Goal: Task Accomplishment & Management: Complete application form

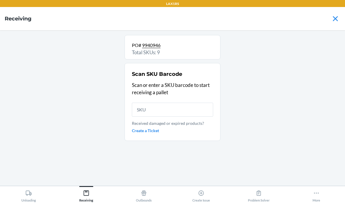
scroll to position [23, 0]
click at [1, 30] on main "PO# 9940946 Total SKUs: 9 Scan SKU Barcode Scan or enter a SKU barcode to start…" at bounding box center [172, 108] width 345 height 156
click at [35, 189] on div "Unloading" at bounding box center [28, 195] width 15 height 15
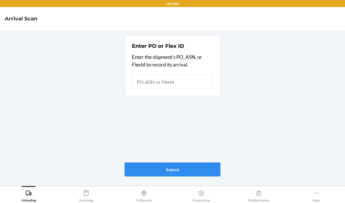
click at [80, 201] on div "Receiving" at bounding box center [86, 195] width 14 height 15
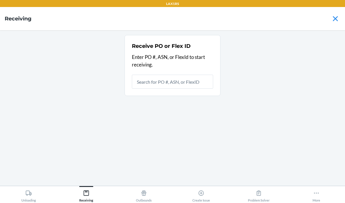
click at [155, 75] on input "text" at bounding box center [172, 82] width 81 height 14
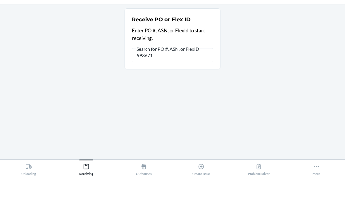
type input "9936713"
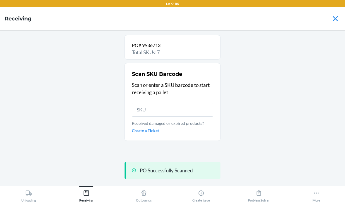
click at [168, 103] on input "text" at bounding box center [172, 110] width 81 height 14
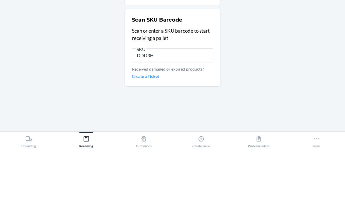
click at [146, 103] on input "DDD3H" at bounding box center [172, 110] width 81 height 14
click at [148, 103] on input "DDD3H" at bounding box center [172, 110] width 81 height 14
click at [146, 103] on input "DDD3H" at bounding box center [172, 110] width 81 height 14
click at [178, 103] on input "DD3H" at bounding box center [172, 110] width 81 height 14
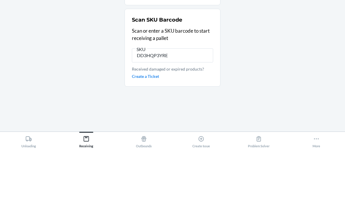
type input "DD3HQP3YREA"
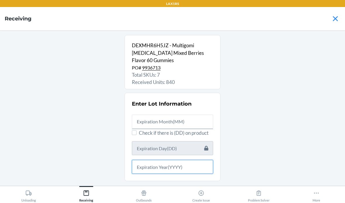
click at [186, 160] on input "text" at bounding box center [172, 167] width 81 height 14
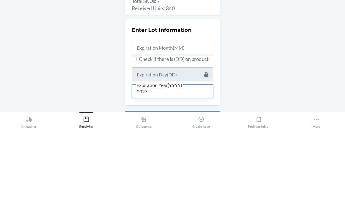
type input "2027"
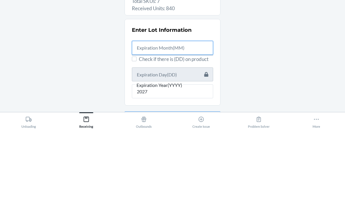
click at [178, 115] on input "text" at bounding box center [172, 122] width 81 height 14
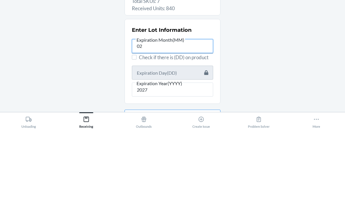
type input "02"
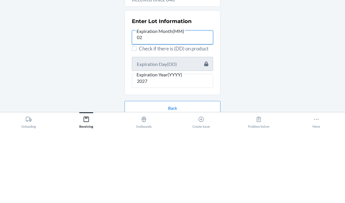
scroll to position [8, 0]
click at [313, 47] on div "DEXMHR6H5JZ - Multigomi [MEDICAL_DATA] Mixed Berries Flavor 60 Gummies PO# 9936…" at bounding box center [172, 100] width 335 height 146
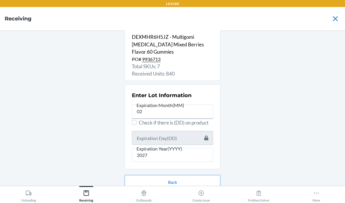
click at [211, 194] on button "Continue" at bounding box center [172, 201] width 96 height 14
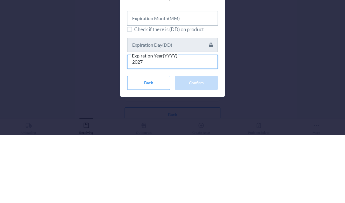
type input "2027"
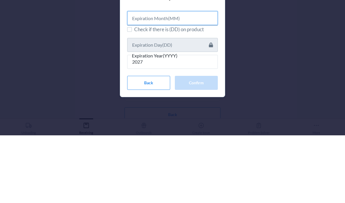
click at [188, 79] on input "text" at bounding box center [172, 86] width 91 height 14
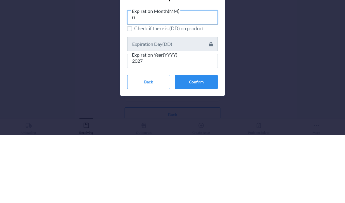
type input "02"
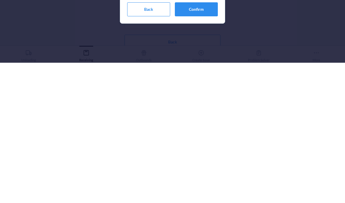
click at [203, 143] on button "Confirm" at bounding box center [196, 150] width 43 height 14
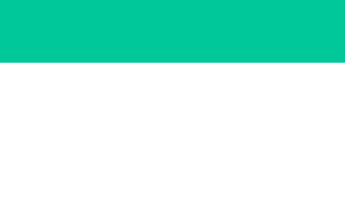
scroll to position [0, 0]
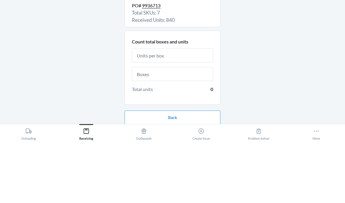
type input "5"
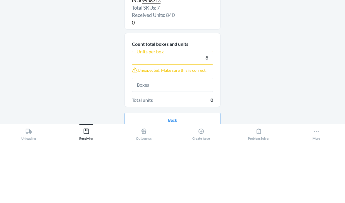
scroll to position [5, 0]
type input "8"
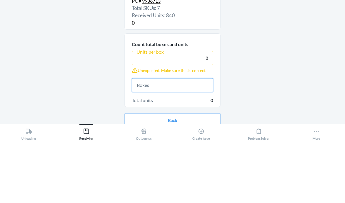
click at [179, 140] on input "text" at bounding box center [172, 147] width 81 height 14
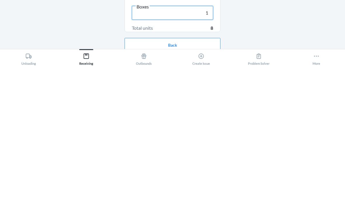
type input "1"
click at [203, 194] on button "Continue" at bounding box center [172, 201] width 96 height 14
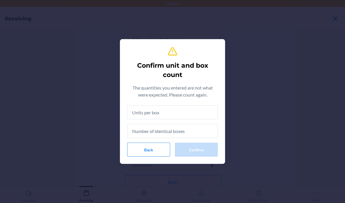
click at [193, 115] on input "text" at bounding box center [172, 112] width 91 height 14
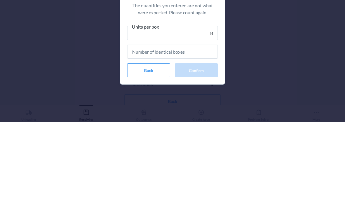
type input "8"
click at [182, 126] on input "text" at bounding box center [172, 133] width 91 height 14
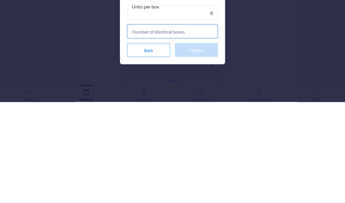
type input "1"
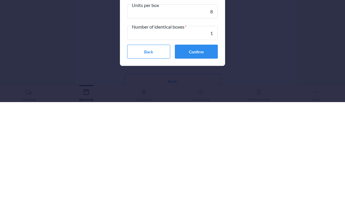
click at [206, 146] on button "Confirm" at bounding box center [196, 153] width 43 height 14
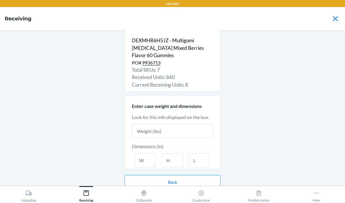
click at [198, 124] on input "text" at bounding box center [172, 131] width 81 height 14
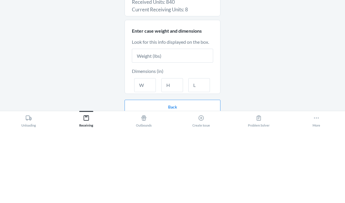
click at [277, 56] on div "DEXMHR6H5JZ - Multigomi [MEDICAL_DATA] Mixed Berries Flavor 60 Gummies PO# 9936…" at bounding box center [172, 103] width 335 height 146
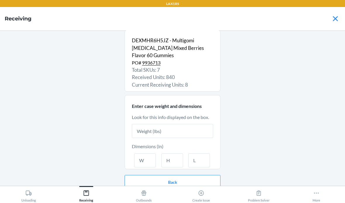
click at [286, 83] on div "DEXMHR6H5JZ - Multigomi [MEDICAL_DATA] Mixed Berries Flavor 60 Gummies PO# 9936…" at bounding box center [172, 103] width 335 height 146
click at [155, 124] on input "text" at bounding box center [172, 131] width 81 height 14
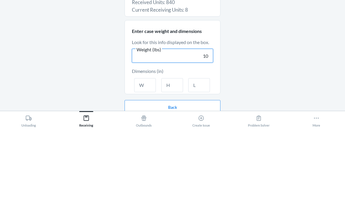
type input "10"
click at [146, 153] on input "text" at bounding box center [145, 160] width 22 height 14
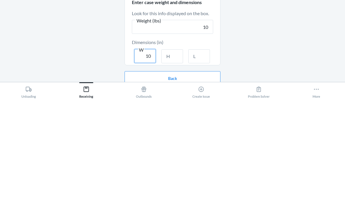
type input "10"
click at [168, 153] on input "text" at bounding box center [172, 160] width 22 height 14
type input "8"
click at [194, 153] on input "text" at bounding box center [199, 160] width 22 height 14
type input "15"
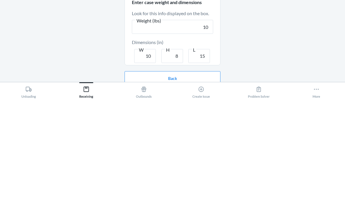
click at [248, 61] on div "DEXMHR6H5JZ - Multigomi [MEDICAL_DATA] Mixed Berries Flavor 60 Gummies PO# 9936…" at bounding box center [172, 103] width 335 height 146
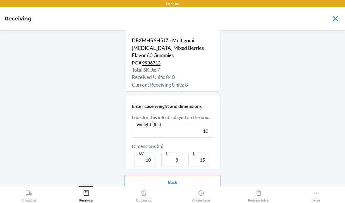
click at [159, 194] on button "Continue" at bounding box center [172, 201] width 96 height 14
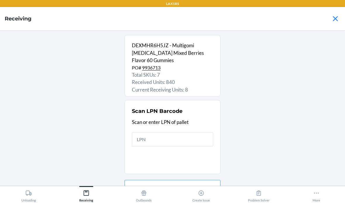
click at [155, 133] on input "text" at bounding box center [172, 140] width 81 height 14
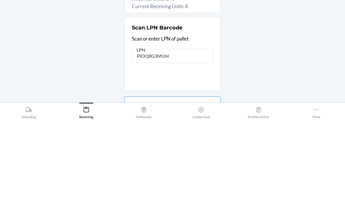
type input "PIDQ8G3MUH"
click at [49, 35] on div "DEXMHR6H5JZ - Multigomi [MEDICAL_DATA] Mixed Berries Flavor 60 Gummies PO# 9936…" at bounding box center [172, 108] width 335 height 146
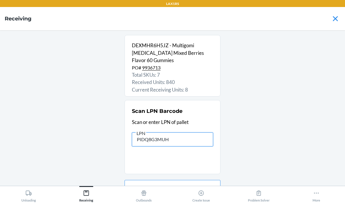
click at [186, 133] on input "PIDQ8G3MUH" at bounding box center [172, 140] width 81 height 14
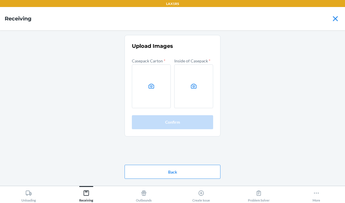
click at [151, 84] on icon at bounding box center [151, 86] width 6 height 5
click at [0, 0] on input "file" at bounding box center [0, 0] width 0 height 0
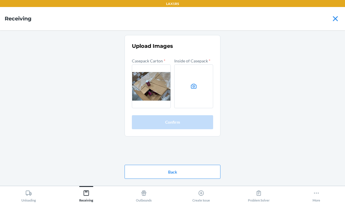
click at [192, 83] on icon at bounding box center [193, 86] width 7 height 7
click at [0, 0] on input "file" at bounding box center [0, 0] width 0 height 0
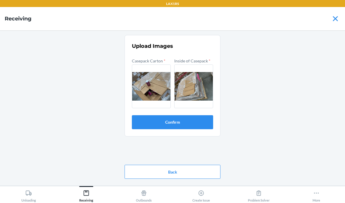
click at [190, 115] on button "Confirm" at bounding box center [172, 122] width 81 height 14
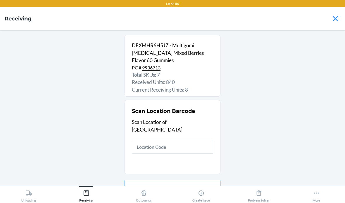
click at [145, 140] on input "text" at bounding box center [172, 147] width 81 height 14
click at [149, 140] on input "text" at bounding box center [172, 147] width 81 height 14
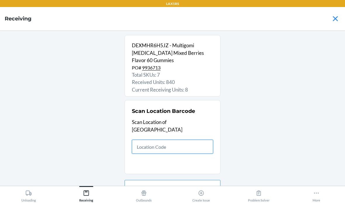
click at [140, 140] on input "text" at bounding box center [172, 147] width 81 height 14
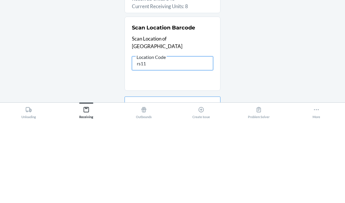
type input "rs111"
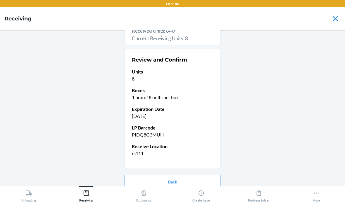
scroll to position [51, 0]
click at [138, 194] on button "Confirm receive" at bounding box center [172, 201] width 96 height 14
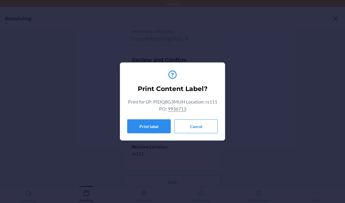
click at [197, 127] on button "Cancel" at bounding box center [196, 127] width 44 height 14
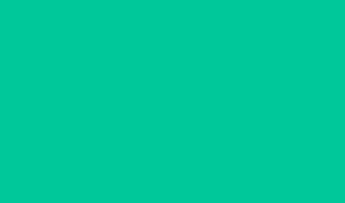
scroll to position [0, 0]
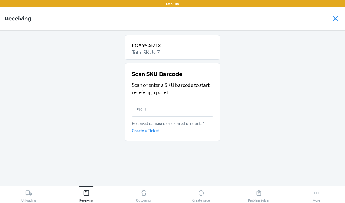
click at [180, 103] on input "text" at bounding box center [172, 110] width 81 height 14
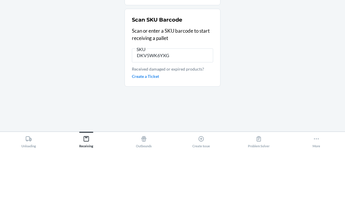
type input "DKV5WK6YXG4"
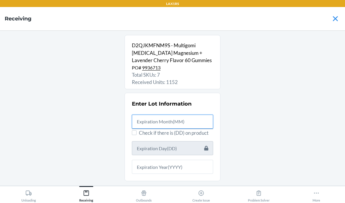
click at [161, 115] on input "text" at bounding box center [172, 122] width 81 height 14
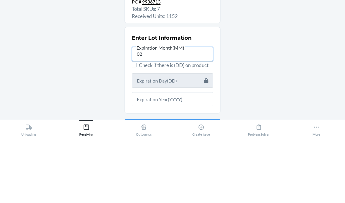
type input "02"
click at [136, 129] on input "Check if there is (DD) on product" at bounding box center [134, 131] width 5 height 5
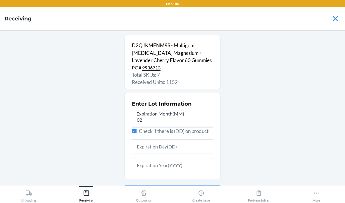
click at [133, 135] on div at bounding box center [172, 144] width 81 height 19
click at [129, 110] on span "Enter Lot Information Expiration Month(MM) 02 Check if there is (DD) on product" at bounding box center [172, 136] width 96 height 87
click at [134, 129] on input "Check if there is (DD) on product" at bounding box center [134, 131] width 5 height 5
checkbox input "false"
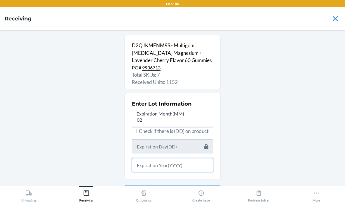
click at [158, 158] on input "text" at bounding box center [172, 165] width 81 height 14
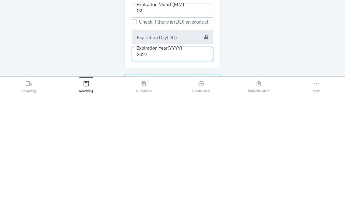
type input "2027"
click at [248, 42] on div "D2QJKMFNM9S - Multigomi [MEDICAL_DATA] Magnesium + Lavender Cherry Flavor 60 Gu…" at bounding box center [172, 108] width 335 height 146
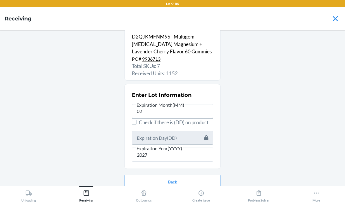
scroll to position [8, 0]
click at [169, 194] on button "Continue" at bounding box center [172, 201] width 96 height 14
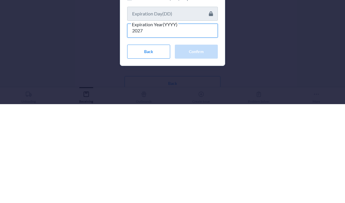
type input "2027"
click at [252, 38] on div "Confirm Expiration Date Check if there is (DD) on product Expiration Year(YYYY)…" at bounding box center [172, 101] width 345 height 203
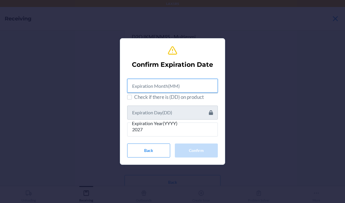
click at [169, 84] on input "text" at bounding box center [172, 86] width 91 height 14
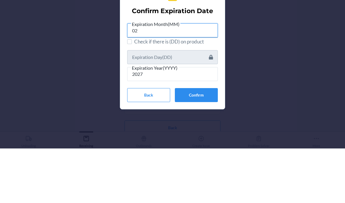
type input "02"
click at [261, 45] on div "Confirm Expiration Date Expiration Month(MM) 02 Check if there is (DD) on produ…" at bounding box center [172, 101] width 345 height 203
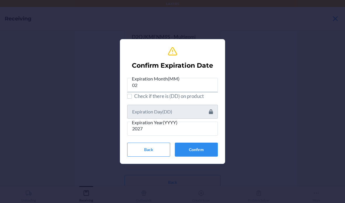
click at [206, 148] on button "Confirm" at bounding box center [196, 150] width 43 height 14
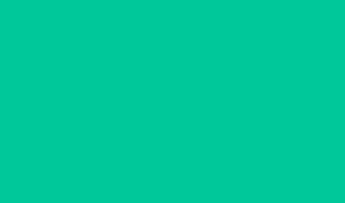
scroll to position [0, 0]
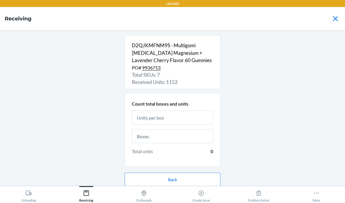
click at [170, 111] on input "text" at bounding box center [172, 118] width 81 height 14
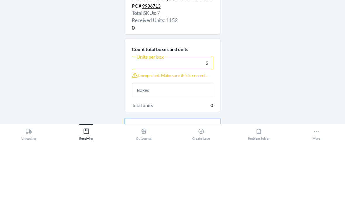
type input "5"
click at [191, 145] on input "text" at bounding box center [172, 152] width 81 height 14
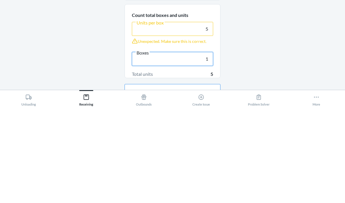
type input "1"
click at [265, 46] on div "D2QJKMFNM9S - Multigomi [MEDICAL_DATA] Magnesium + Lavender Cherry Flavor 60 Gu…" at bounding box center [172, 108] width 335 height 146
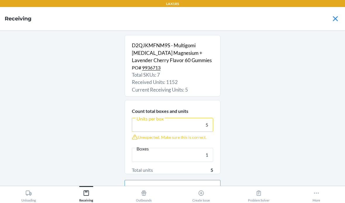
click at [139, 199] on button "Continue" at bounding box center [172, 206] width 96 height 14
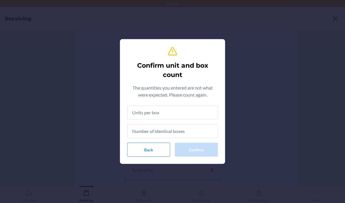
click at [159, 112] on input "text" at bounding box center [172, 112] width 91 height 14
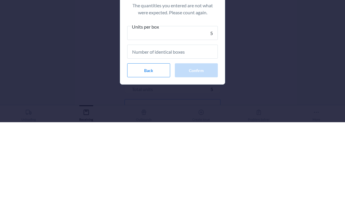
type input "5"
click at [276, 46] on div "Confirm unit and box count The quantities you entered are not what were expecte…" at bounding box center [172, 101] width 345 height 203
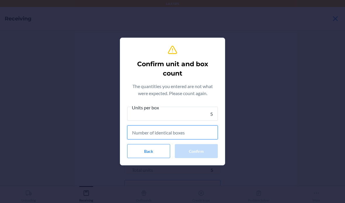
click at [159, 131] on input "text" at bounding box center [172, 133] width 91 height 14
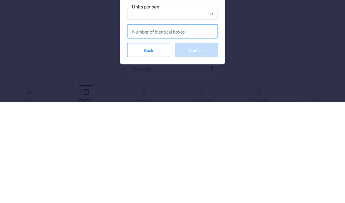
type input "1"
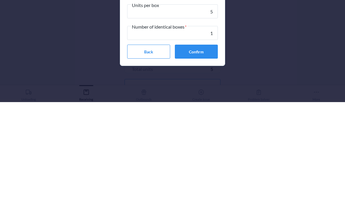
click at [199, 146] on button "Confirm" at bounding box center [196, 153] width 43 height 14
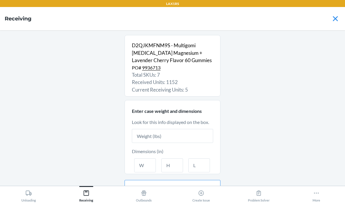
click at [159, 129] on input "text" at bounding box center [172, 136] width 81 height 14
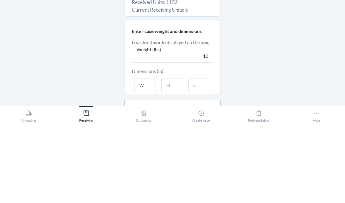
type input "10"
click at [256, 46] on div "D2QJKMFNM9S - Multigomi [MEDICAL_DATA] Magnesium + Lavender Cherry Flavor 60 Gu…" at bounding box center [172, 108] width 335 height 146
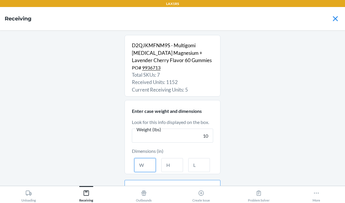
click at [145, 158] on input "text" at bounding box center [145, 165] width 22 height 14
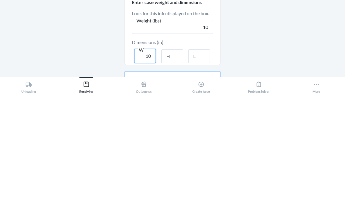
type input "10"
click at [170, 158] on input "text" at bounding box center [172, 165] width 22 height 14
type input "5"
click at [199, 158] on input "text" at bounding box center [199, 165] width 22 height 14
type input "15"
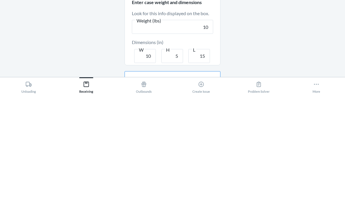
click at [270, 49] on div "D2QJKMFNM9S - Multigomi [MEDICAL_DATA] Magnesium + Lavender Cherry Flavor 60 Gu…" at bounding box center [172, 108] width 335 height 146
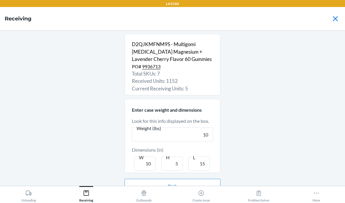
scroll to position [1, 0]
click at [148, 198] on button "Continue" at bounding box center [172, 205] width 96 height 14
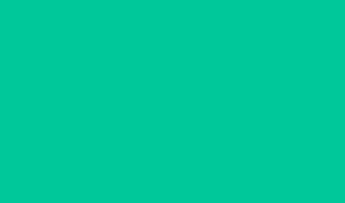
scroll to position [0, 0]
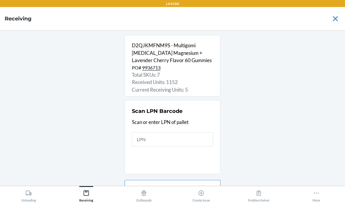
click at [154, 133] on input "text" at bounding box center [172, 140] width 81 height 14
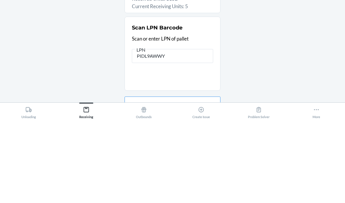
type input "PIDL9AWWY8"
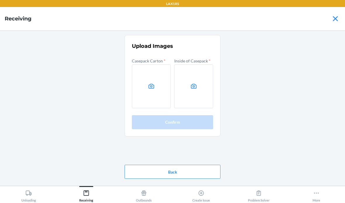
click at [146, 66] on label at bounding box center [151, 87] width 39 height 44
click at [0, 0] on input "file" at bounding box center [0, 0] width 0 height 0
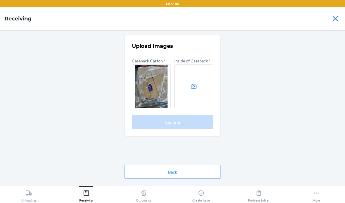
click at [195, 65] on label at bounding box center [193, 87] width 39 height 44
click at [0, 0] on input "file" at bounding box center [0, 0] width 0 height 0
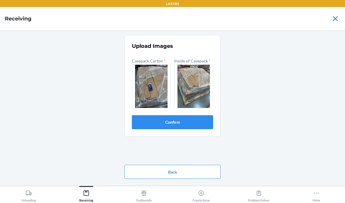
click at [168, 115] on button "Confirm" at bounding box center [172, 122] width 81 height 14
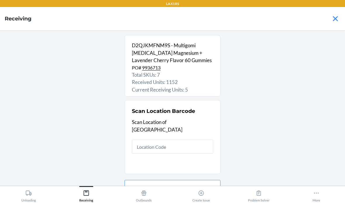
click at [177, 140] on input "text" at bounding box center [172, 147] width 81 height 14
click at [151, 140] on input "text" at bounding box center [172, 147] width 81 height 14
click at [153, 140] on input "text" at bounding box center [172, 147] width 81 height 14
click at [158, 140] on input "text" at bounding box center [172, 147] width 81 height 14
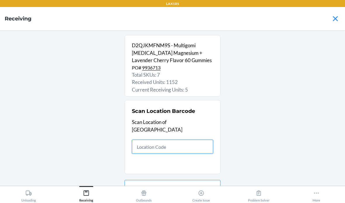
click at [174, 140] on input "text" at bounding box center [172, 147] width 81 height 14
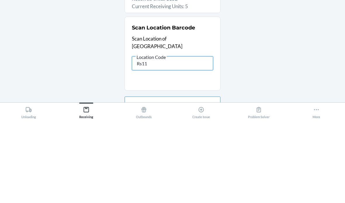
type input "Rs111"
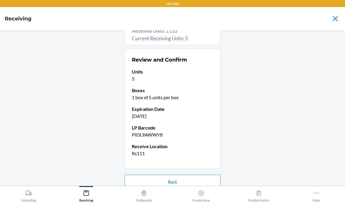
scroll to position [51, 0]
click at [138, 194] on button "Confirm receive" at bounding box center [172, 201] width 96 height 14
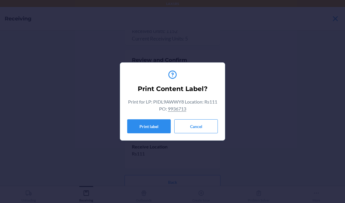
click at [193, 121] on button "Cancel" at bounding box center [196, 127] width 44 height 14
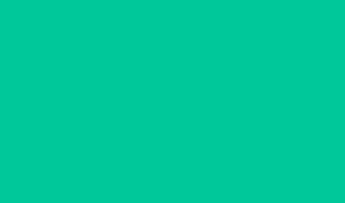
scroll to position [0, 0]
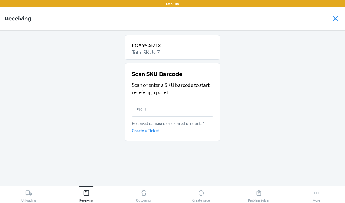
click at [27, 192] on icon at bounding box center [28, 193] width 6 height 6
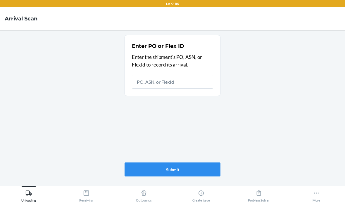
click at [85, 194] on icon at bounding box center [86, 193] width 6 height 6
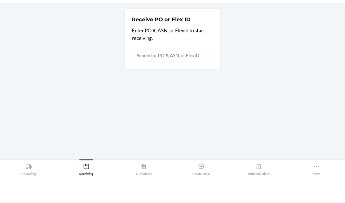
scroll to position [23, 0]
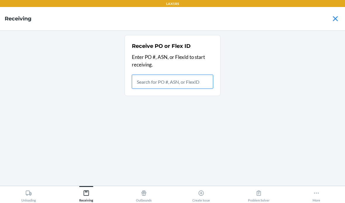
click at [185, 75] on input "text" at bounding box center [172, 82] width 81 height 14
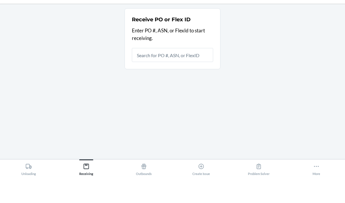
click at [300, 39] on div "Receive PO or Flex ID Enter PO #, ASN, or FlexId to start receiving." at bounding box center [172, 108] width 335 height 146
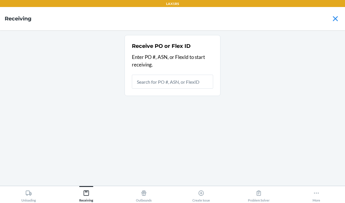
click at [29, 191] on icon at bounding box center [28, 193] width 6 height 6
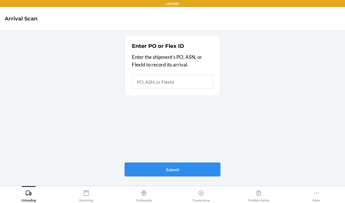
click at [84, 193] on icon at bounding box center [86, 193] width 6 height 6
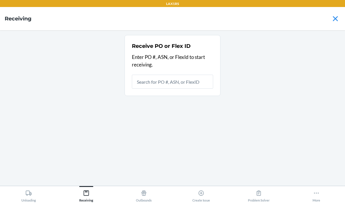
click at [179, 75] on input "text" at bounding box center [172, 82] width 81 height 14
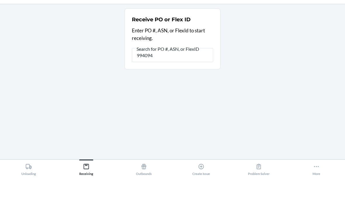
type input "9940946"
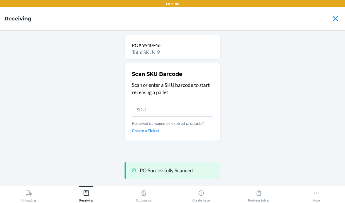
click at [199, 103] on input "text" at bounding box center [172, 110] width 81 height 14
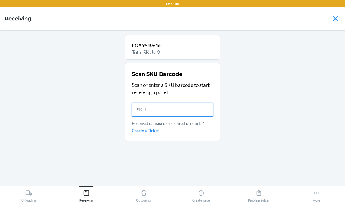
click at [166, 103] on input "text" at bounding box center [172, 110] width 81 height 14
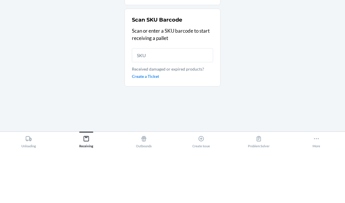
click at [280, 46] on div "PO# 9940946 Total SKUs: 9 Scan SKU Barcode Scan or enter a SKU barcode to start…" at bounding box center [172, 108] width 335 height 146
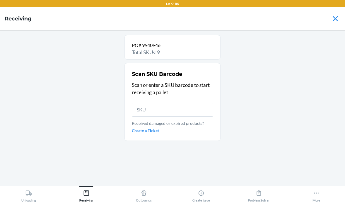
click at [27, 193] on icon at bounding box center [28, 193] width 6 height 6
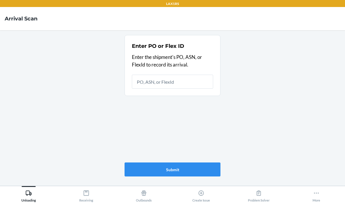
click at [88, 195] on icon at bounding box center [86, 193] width 6 height 6
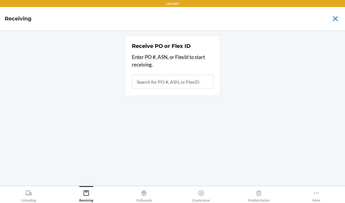
click at [165, 75] on input "text" at bounding box center [172, 82] width 81 height 14
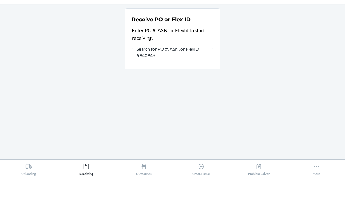
type input "9940946"
click at [238, 50] on div "Receive PO or Flex ID Enter PO #, ASN, or FlexId to start receiving. Search for…" at bounding box center [172, 108] width 335 height 146
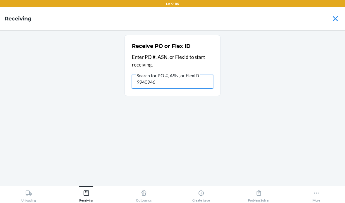
click at [191, 75] on input "9940946" at bounding box center [172, 82] width 81 height 14
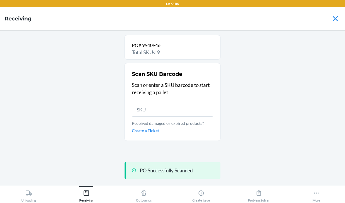
click at [163, 103] on input "text" at bounding box center [172, 110] width 81 height 14
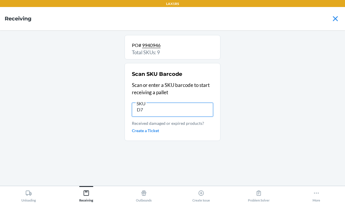
click at [176, 103] on input "D7" at bounding box center [172, 110] width 81 height 14
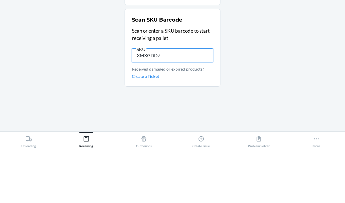
click at [178, 103] on input "XMXGDD7" at bounding box center [172, 110] width 81 height 14
click at [176, 103] on input "D7XMXGD" at bounding box center [172, 110] width 81 height 14
type input "D7XMXGDLQM"
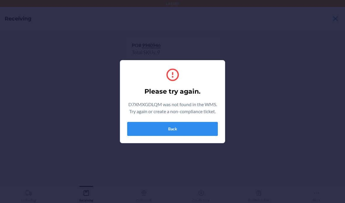
click at [184, 125] on button "Back" at bounding box center [172, 129] width 91 height 14
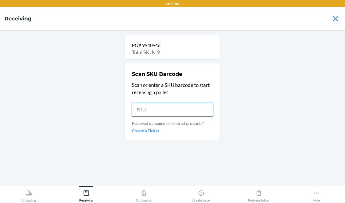
click at [148, 103] on input "text" at bounding box center [172, 110] width 81 height 14
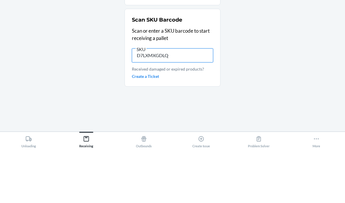
type input "D7LXMXGDLQM"
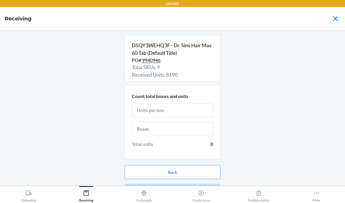
click at [155, 103] on input "text" at bounding box center [172, 110] width 81 height 14
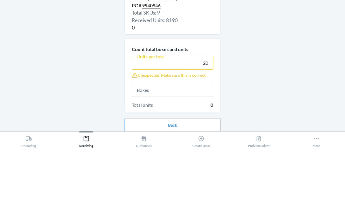
type input "20"
click at [262, 42] on div "D5QY3WEHQ3F - Dr. Simi Hair Max 60 Tab (Default Title) PO# 9940946 Total SKUs: …" at bounding box center [172, 108] width 335 height 146
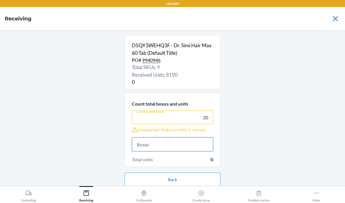
click at [178, 138] on input "text" at bounding box center [172, 145] width 81 height 14
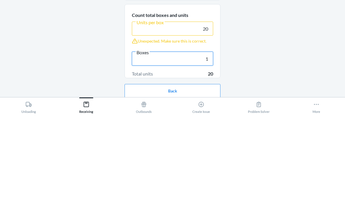
type input "1"
click at [275, 44] on div "D5QY3WEHQ3F - Dr. Simi Hair Max 60 Tab (Default Title) PO# 9940946 Total SKUs: …" at bounding box center [172, 108] width 335 height 146
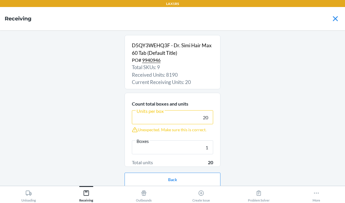
click at [162, 192] on button "Continue" at bounding box center [172, 199] width 96 height 14
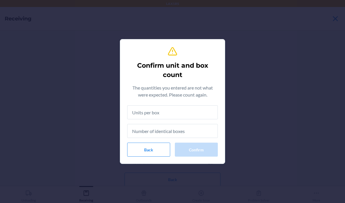
click at [188, 115] on input "text" at bounding box center [172, 112] width 91 height 14
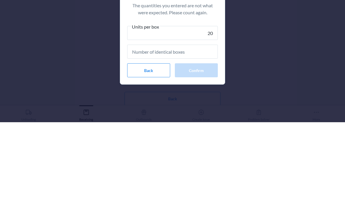
type input "20"
click at [195, 126] on input "text" at bounding box center [172, 133] width 91 height 14
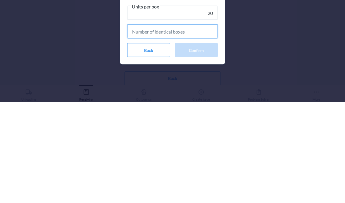
type input "1"
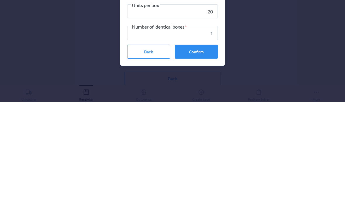
click at [205, 146] on button "Confirm" at bounding box center [196, 153] width 43 height 14
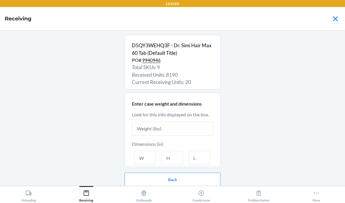
click at [162, 122] on input "text" at bounding box center [172, 129] width 81 height 14
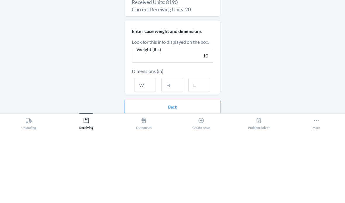
type input "10"
click at [148, 151] on input "text" at bounding box center [145, 158] width 22 height 14
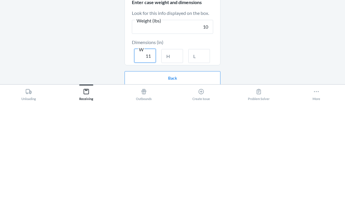
type input "11"
click at [173, 151] on input "text" at bounding box center [172, 158] width 22 height 14
type input "11"
click at [202, 151] on input "text" at bounding box center [199, 158] width 22 height 14
type input "17"
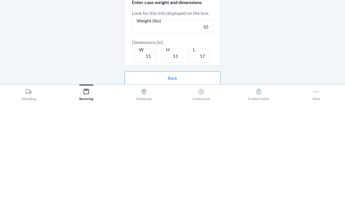
click at [269, 42] on div "D5QY3WEHQ3F - Dr. Simi Hair Max 60 Tab (Default Title) PO# 9940946 Total SKUs: …" at bounding box center [172, 108] width 335 height 146
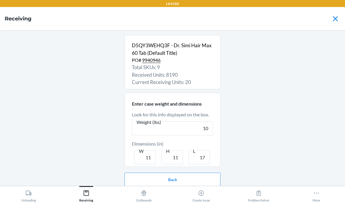
click at [143, 192] on button "Continue" at bounding box center [172, 199] width 96 height 14
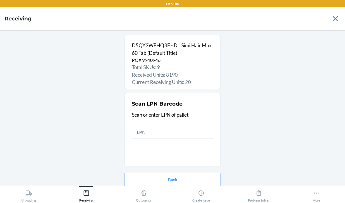
click at [166, 125] on input "text" at bounding box center [172, 132] width 81 height 14
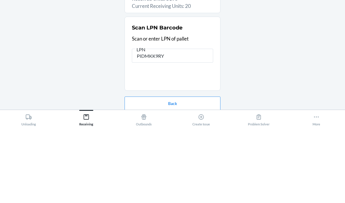
type input "PIDMKK9RYP"
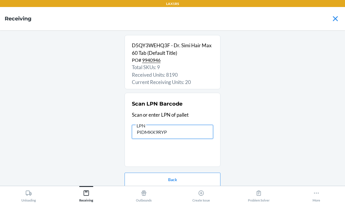
click at [201, 125] on input "PIDMKK9RYP" at bounding box center [172, 132] width 81 height 14
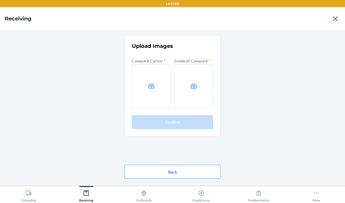
click at [151, 83] on icon at bounding box center [151, 86] width 7 height 7
click at [0, 0] on input "file" at bounding box center [0, 0] width 0 height 0
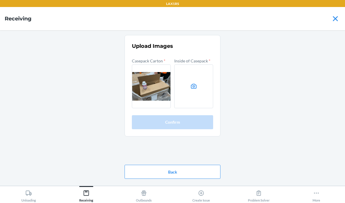
click at [193, 67] on label at bounding box center [193, 87] width 39 height 44
click at [0, 0] on input "file" at bounding box center [0, 0] width 0 height 0
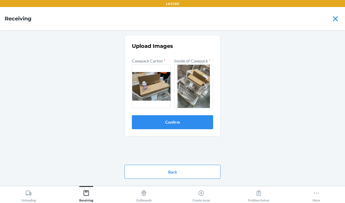
click at [186, 115] on button "Confirm" at bounding box center [172, 122] width 81 height 14
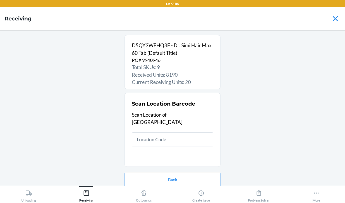
click at [192, 133] on input "text" at bounding box center [172, 140] width 81 height 14
click at [153, 133] on input "text" at bounding box center [172, 140] width 81 height 14
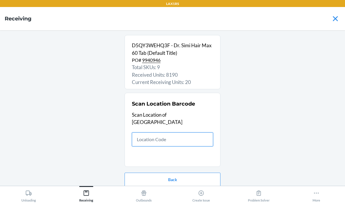
click at [150, 133] on input "text" at bounding box center [172, 140] width 81 height 14
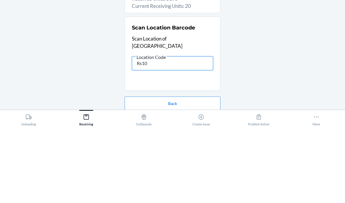
type input "Rs106"
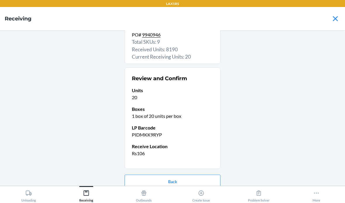
scroll to position [25, 0]
click at [211, 194] on button "Confirm receive" at bounding box center [172, 201] width 96 height 14
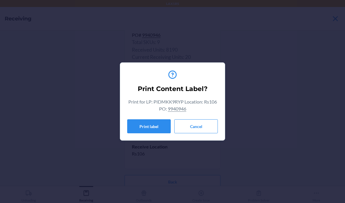
click at [199, 129] on button "Cancel" at bounding box center [196, 127] width 44 height 14
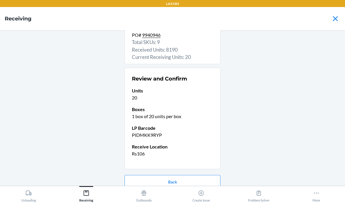
scroll to position [0, 0]
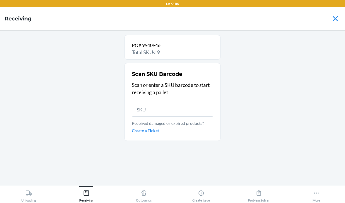
click at [143, 103] on input "text" at bounding box center [172, 110] width 81 height 14
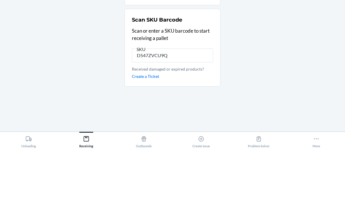
type input "D547ZVCU9QM"
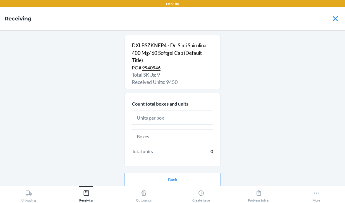
click at [165, 111] on input "text" at bounding box center [172, 118] width 81 height 14
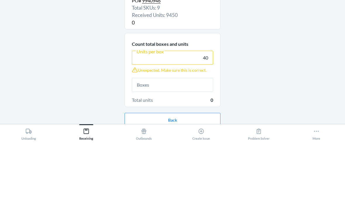
scroll to position [5, 0]
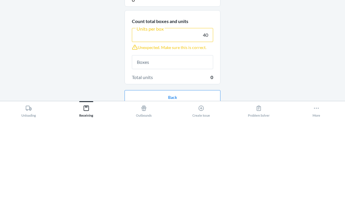
type input "40"
click at [143, 140] on input "text" at bounding box center [172, 147] width 81 height 14
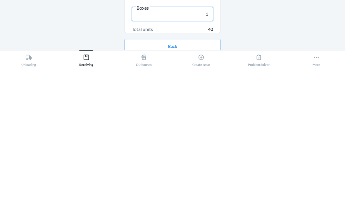
type input "1"
click at [213, 194] on button "Continue" at bounding box center [172, 201] width 96 height 14
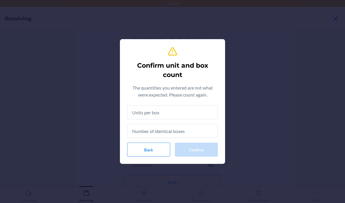
click at [154, 113] on input "text" at bounding box center [172, 112] width 91 height 14
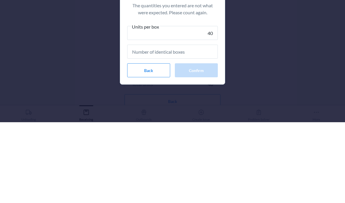
type input "40"
click at [199, 126] on input "text" at bounding box center [172, 133] width 91 height 14
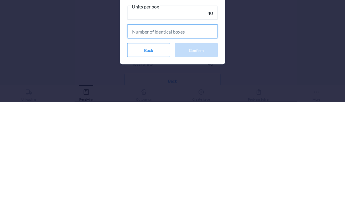
type input "1"
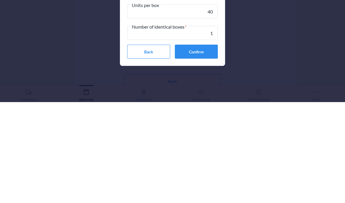
click at [206, 146] on button "Confirm" at bounding box center [196, 153] width 43 height 14
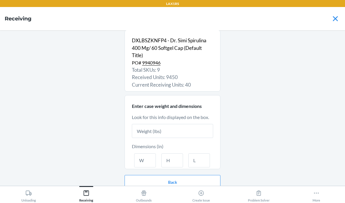
click at [154, 124] on input "text" at bounding box center [172, 131] width 81 height 14
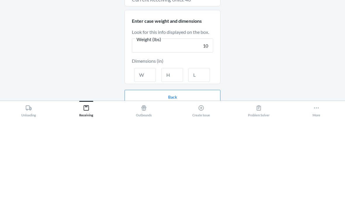
type input "10"
click at [148, 153] on input "text" at bounding box center [145, 160] width 22 height 14
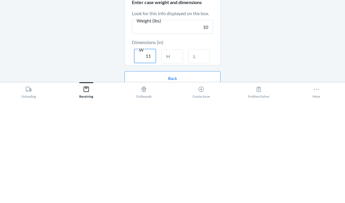
type input "11"
click at [179, 153] on input "text" at bounding box center [172, 160] width 22 height 14
type input "1"
type input "11"
click at [198, 153] on input "text" at bounding box center [199, 160] width 22 height 14
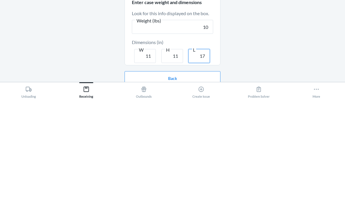
type input "17"
click at [109, 31] on div "DXLBSZKNFP4 - Dr. Simi Spirulina 400 Mg/ 60 Softgel Cap (Default Title) PO# 994…" at bounding box center [172, 103] width 335 height 146
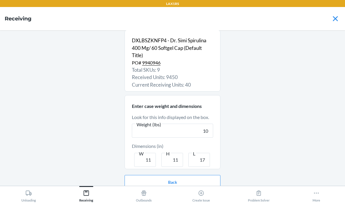
click at [202, 194] on button "Continue" at bounding box center [172, 201] width 96 height 14
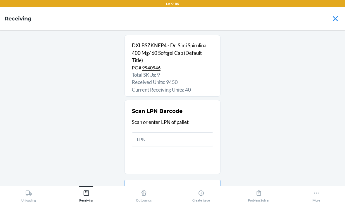
click at [160, 133] on input "text" at bounding box center [172, 140] width 81 height 14
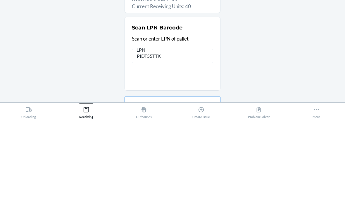
type input "PIDT55TTK2"
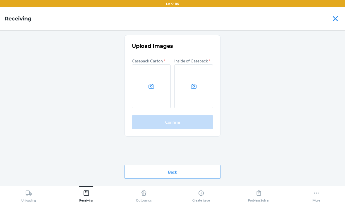
click at [153, 65] on label at bounding box center [151, 87] width 39 height 44
click at [0, 0] on input "file" at bounding box center [0, 0] width 0 height 0
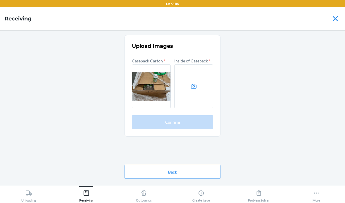
click at [199, 65] on label at bounding box center [193, 87] width 39 height 44
click at [0, 0] on input "file" at bounding box center [0, 0] width 0 height 0
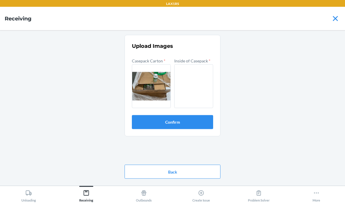
scroll to position [22, 0]
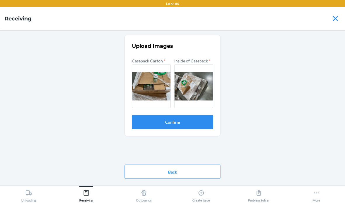
click at [200, 115] on button "Confirm" at bounding box center [172, 122] width 81 height 14
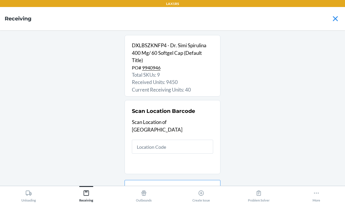
click at [183, 140] on input "text" at bounding box center [172, 147] width 81 height 14
click at [160, 140] on input "text" at bounding box center [172, 147] width 81 height 14
click at [157, 140] on input "text" at bounding box center [172, 147] width 81 height 14
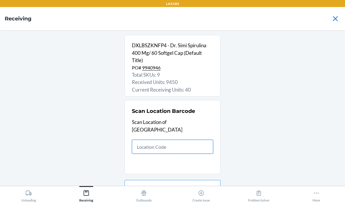
click at [183, 140] on input "text" at bounding box center [172, 147] width 81 height 14
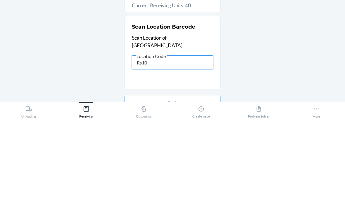
type input "Rs107"
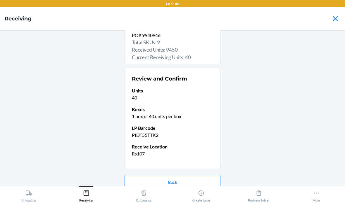
scroll to position [32, 0]
click at [204, 194] on button "Confirm receive" at bounding box center [172, 201] width 96 height 14
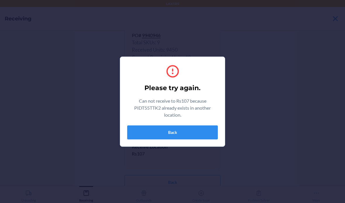
click at [153, 129] on button "Back" at bounding box center [172, 133] width 91 height 14
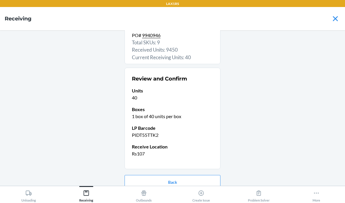
click at [165, 175] on button "Back" at bounding box center [172, 182] width 96 height 14
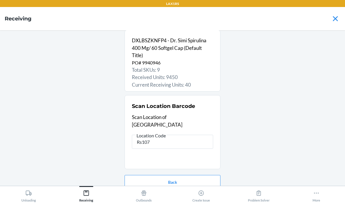
scroll to position [0, 0]
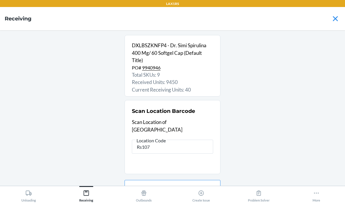
click at [178, 140] on input "Rs107" at bounding box center [172, 147] width 81 height 14
click at [177, 140] on input "Rs107" at bounding box center [172, 147] width 81 height 14
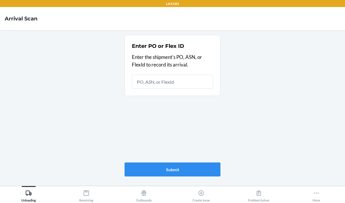
click at [86, 197] on div "Receiving" at bounding box center [86, 195] width 14 height 15
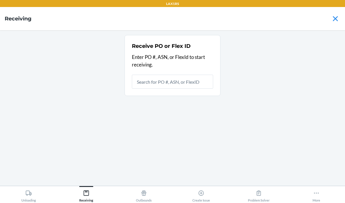
click at [342, 189] on button "More" at bounding box center [316, 194] width 58 height 16
